Goal: Find specific page/section: Find specific page/section

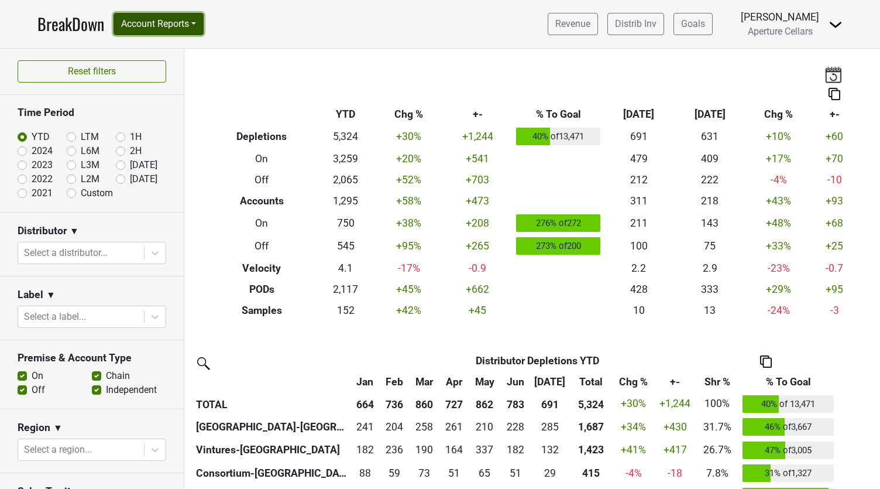
click at [160, 25] on button "Account Reports" at bounding box center [159, 24] width 90 height 22
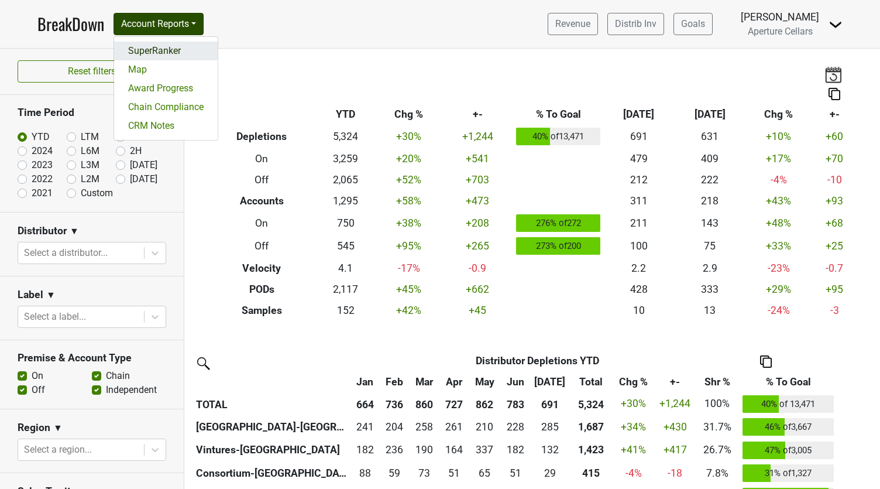
click at [153, 49] on link "SuperRanker" at bounding box center [166, 51] width 104 height 19
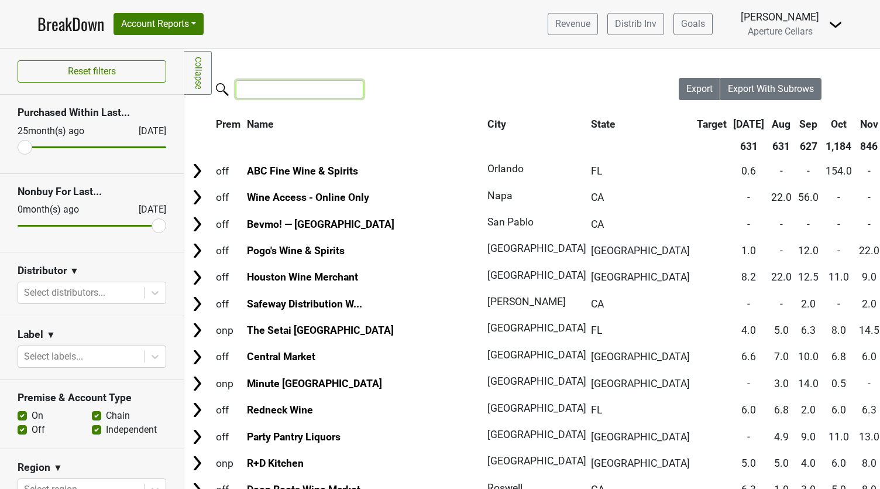
click at [262, 88] on input "search" at bounding box center [300, 89] width 128 height 18
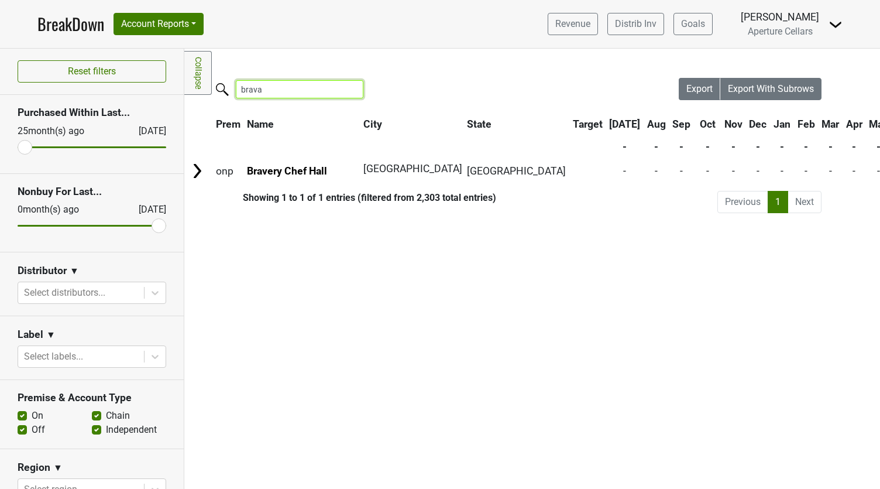
type input "bravas"
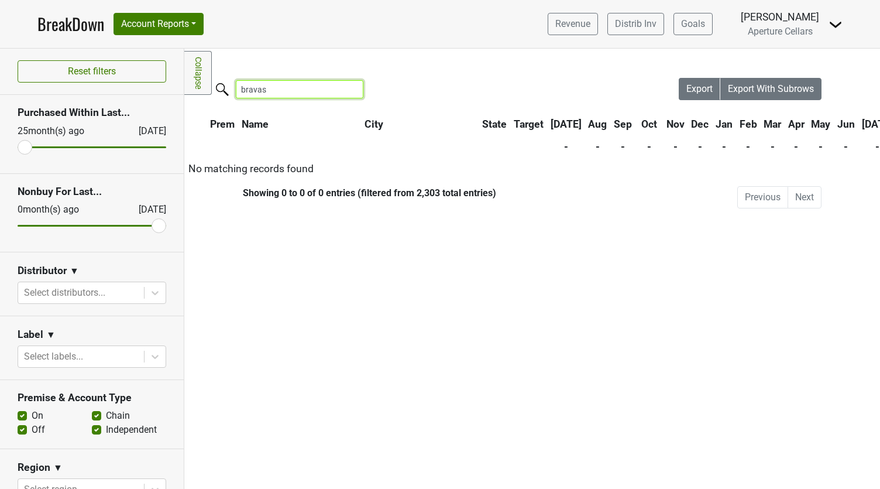
drag, startPoint x: 293, startPoint y: 87, endPoint x: 229, endPoint y: 87, distance: 63.2
click at [229, 87] on label "bravas" at bounding box center [276, 88] width 128 height 20
click at [343, 89] on input "bravas" at bounding box center [300, 89] width 128 height 18
